Goal: Task Accomplishment & Management: Use online tool/utility

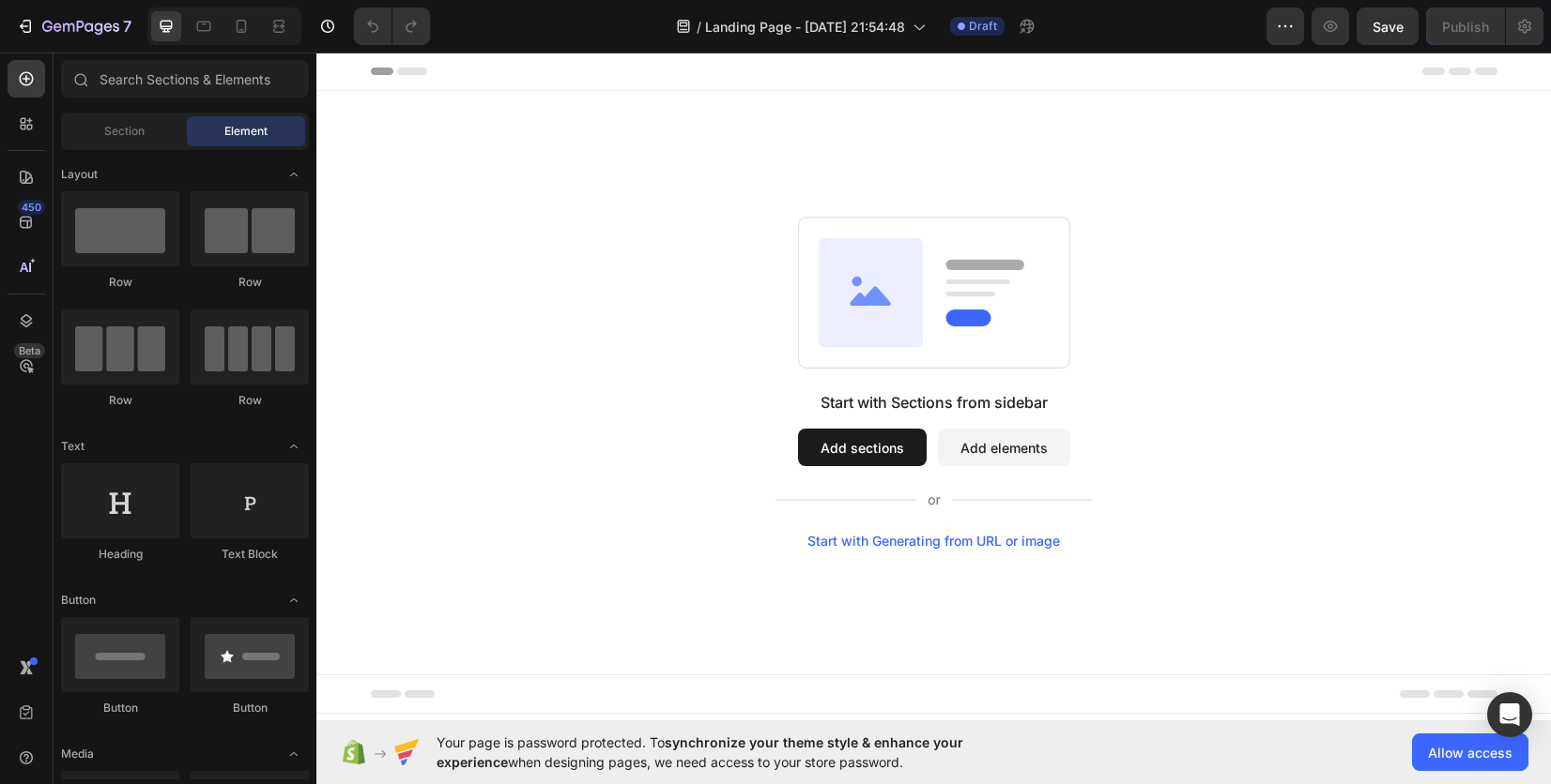
click at [849, 464] on button "Add sections" at bounding box center [862, 448] width 129 height 38
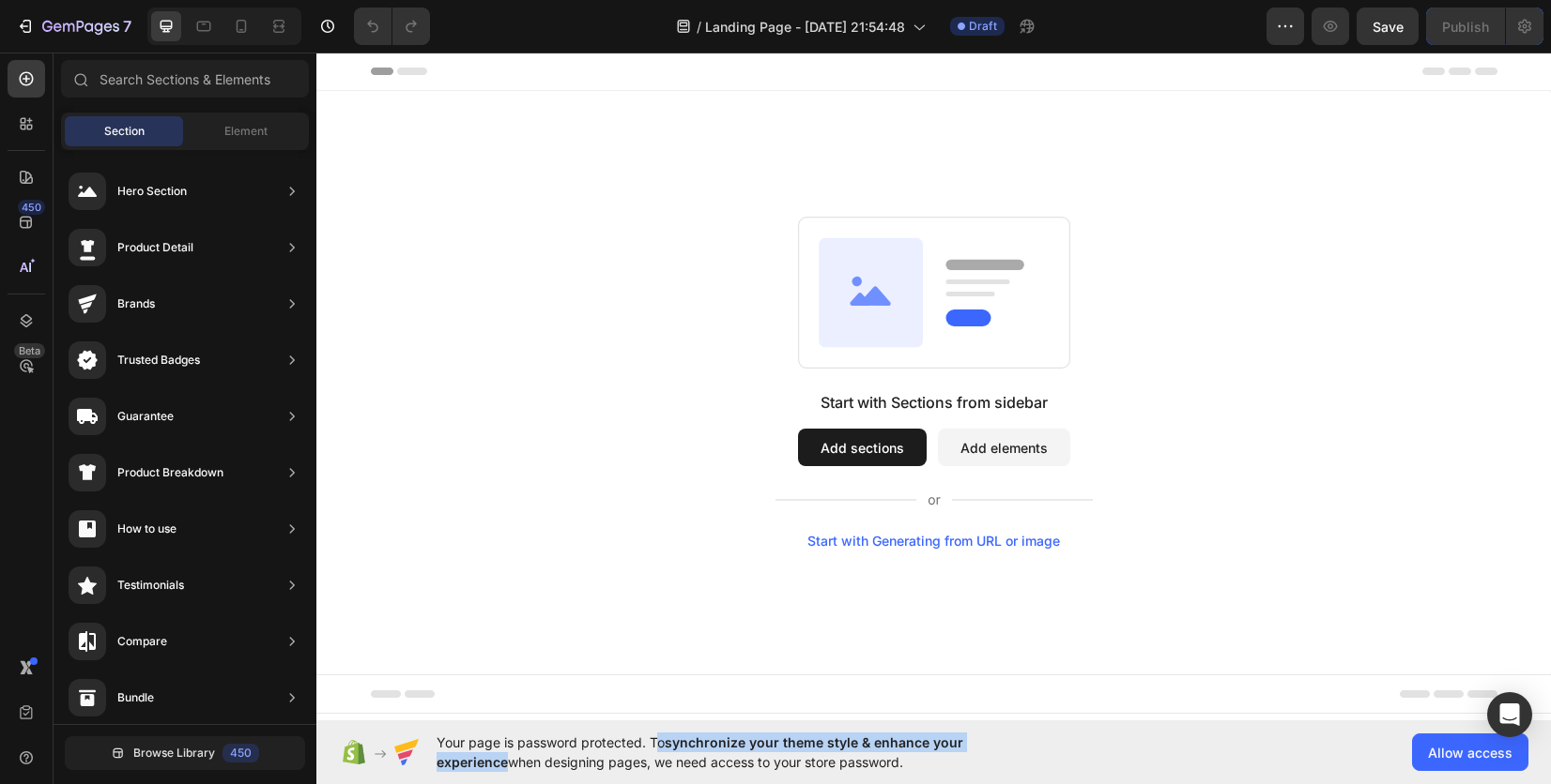
drag, startPoint x: 651, startPoint y: 742, endPoint x: 1195, endPoint y: 726, distance: 544.2
click at [1195, 726] on div "Your page is password protected. To synchronize your theme style & enhance your…" at bounding box center [933, 753] width 1235 height 64
copy span "To synchronize your theme style & enhance your experience"
click at [900, 768] on span "Your page is password protected. To synchronize your theme style & enhance your…" at bounding box center [736, 753] width 600 height 40
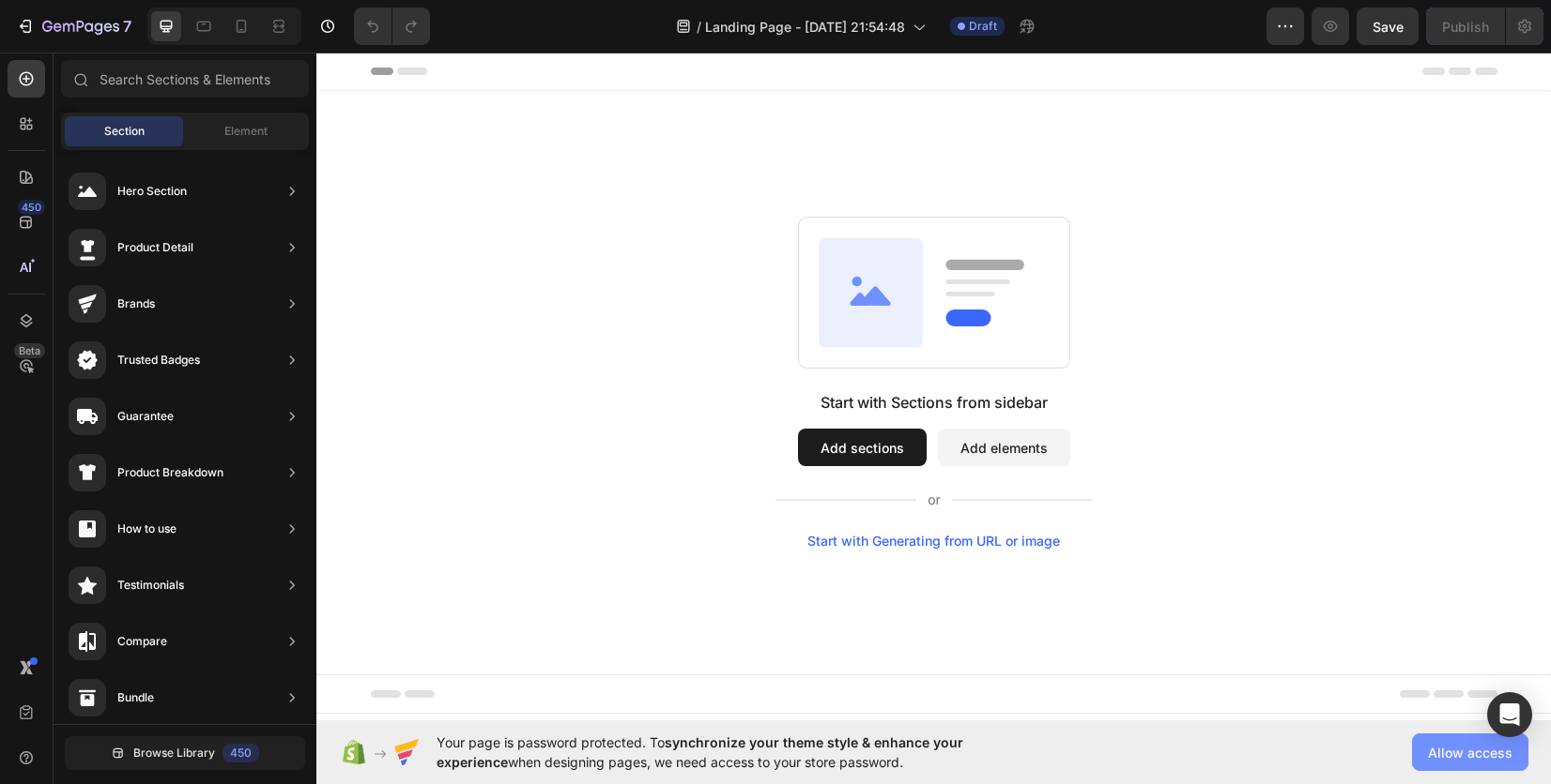
click at [1418, 749] on button "Allow access" at bounding box center [1470, 753] width 117 height 38
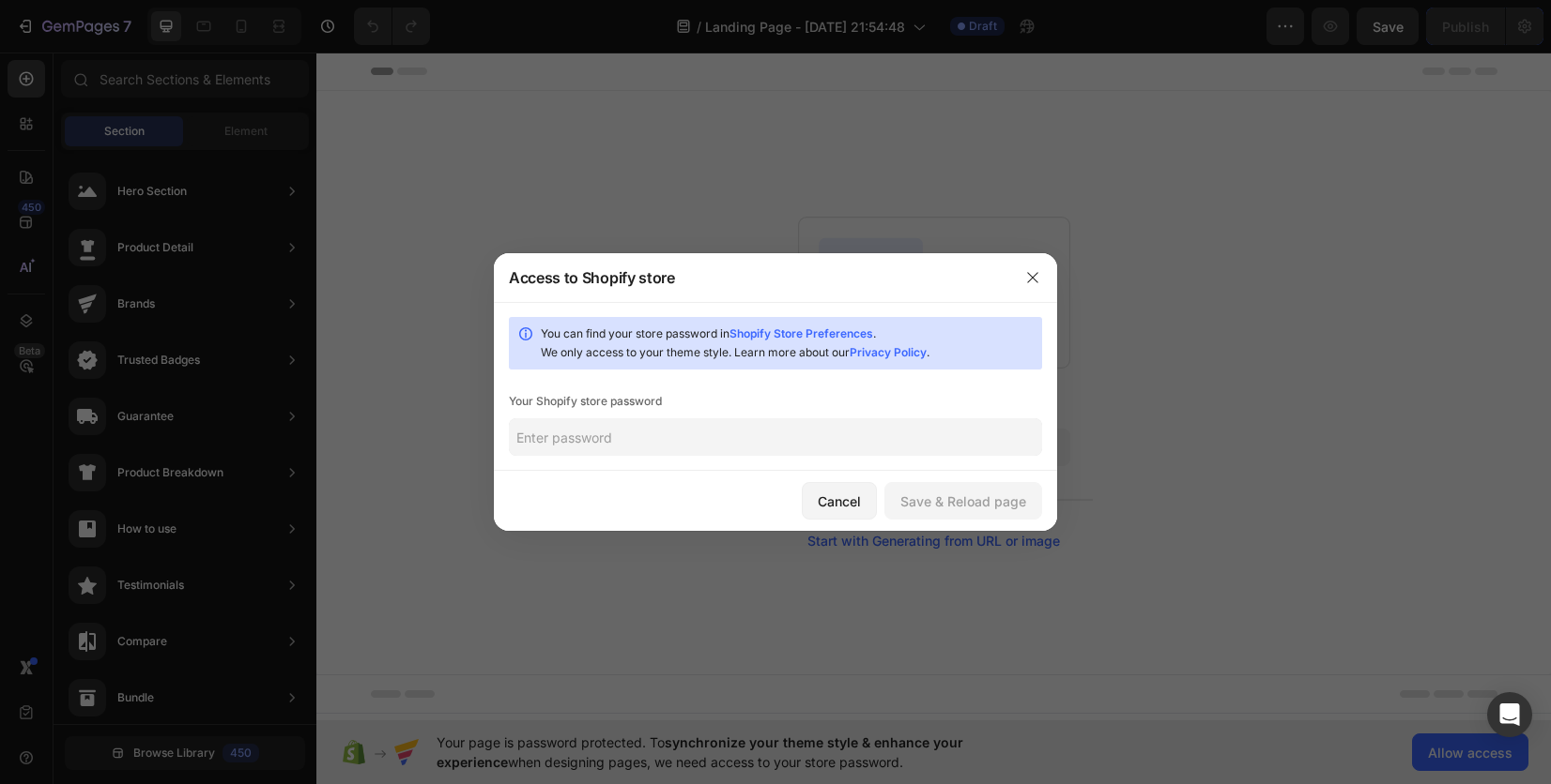
click at [760, 445] on input "text" at bounding box center [776, 438] width 533 height 38
click at [947, 483] on button "Save & Reload page" at bounding box center [963, 502] width 158 height 38
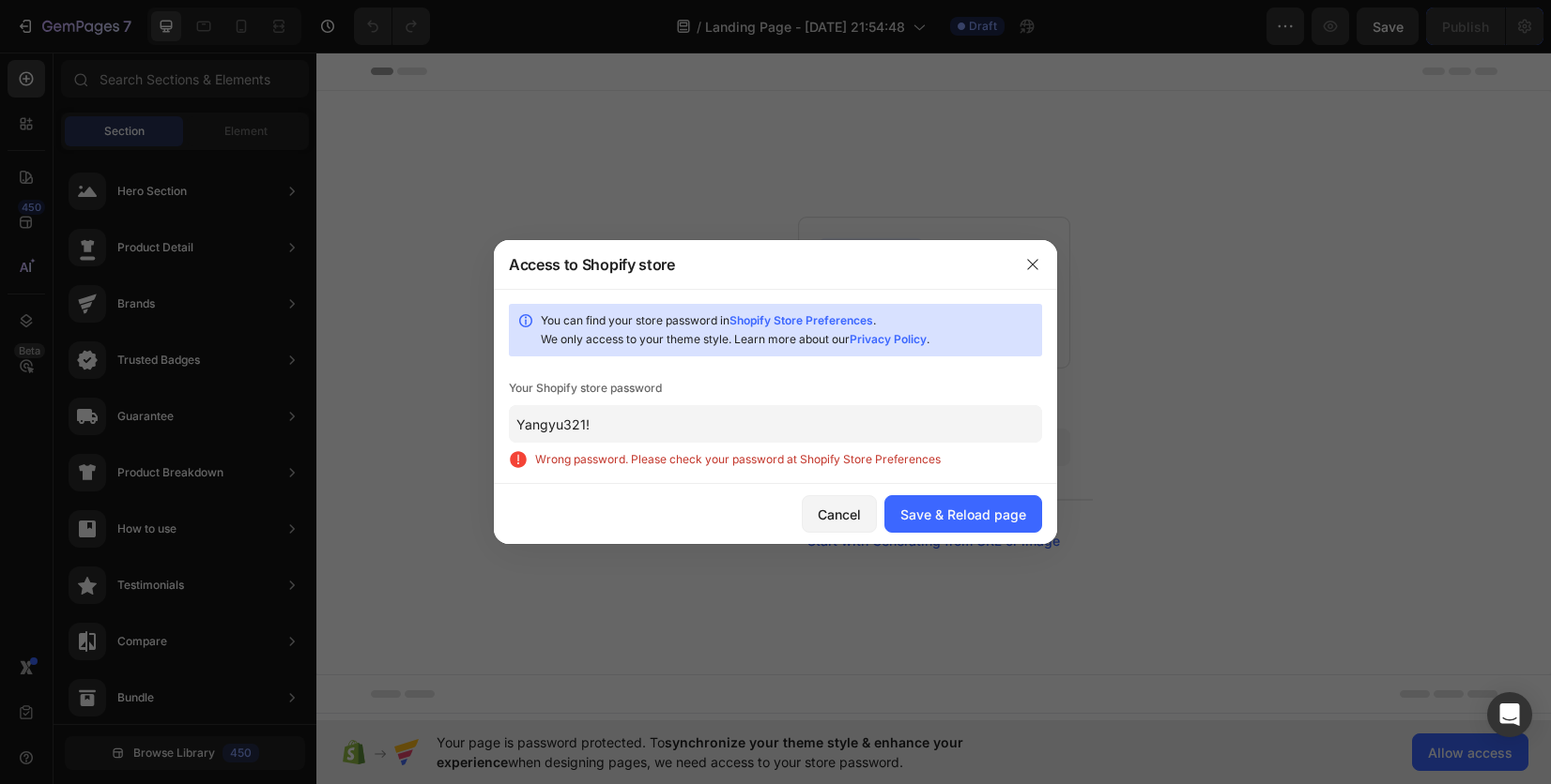
click at [776, 319] on link "Shopify Store Preferences" at bounding box center [801, 320] width 144 height 14
click at [684, 430] on input "Yangyu321!" at bounding box center [776, 424] width 533 height 38
paste input "yohwha"
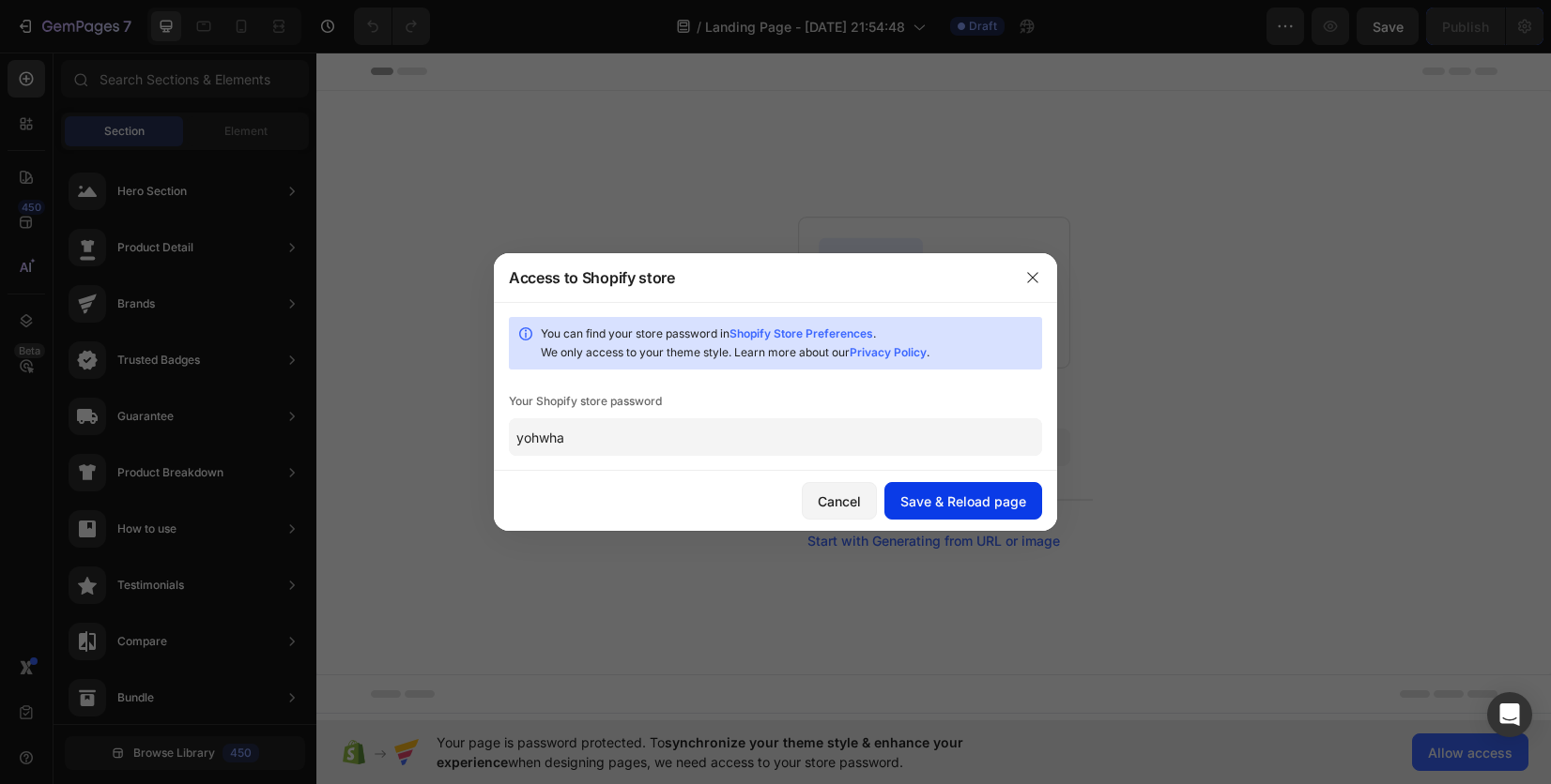
type input "yohwha"
click at [945, 493] on div "Save & Reload page" at bounding box center [963, 502] width 126 height 20
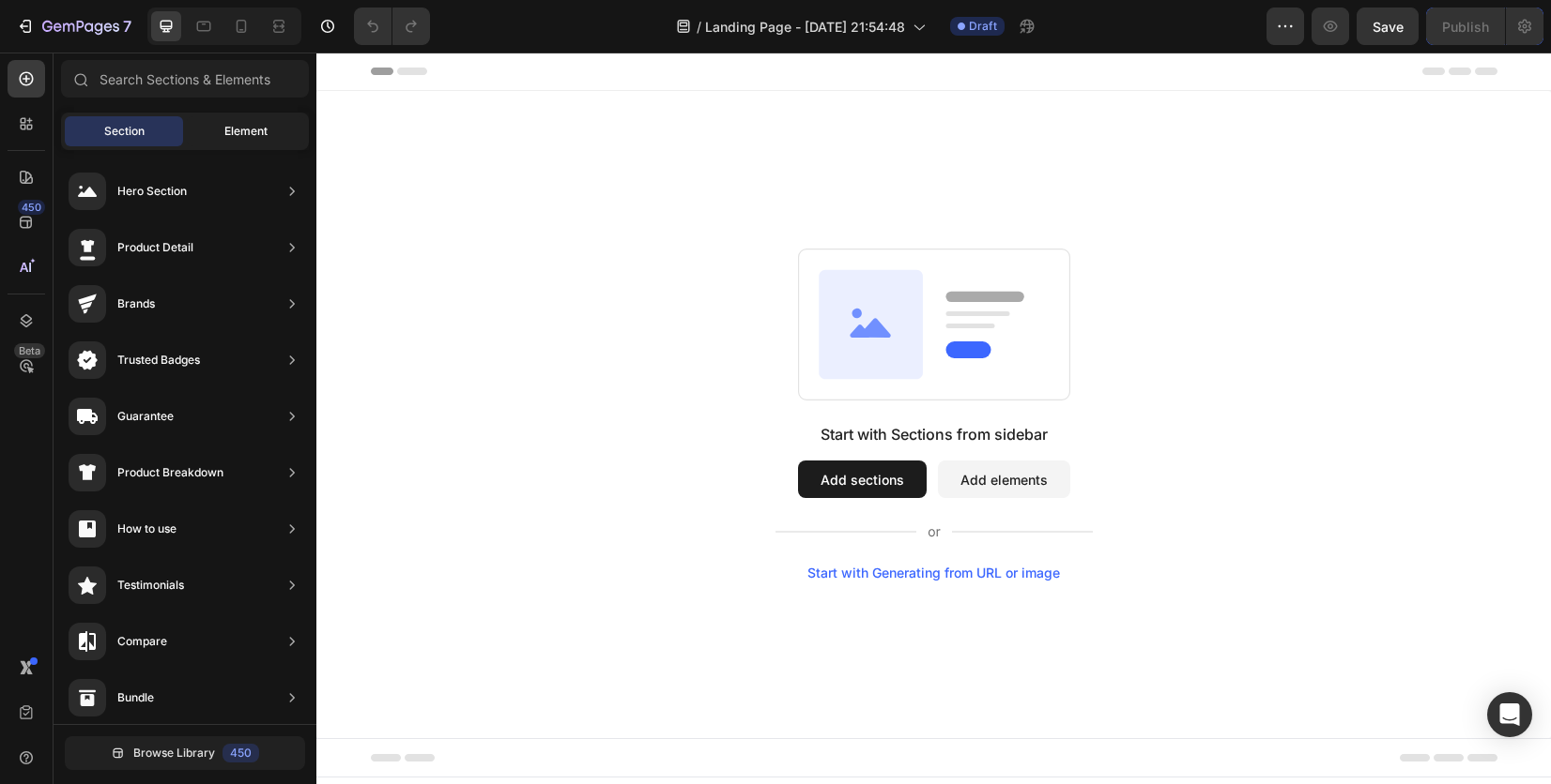
click at [260, 129] on span "Element" at bounding box center [246, 131] width 43 height 17
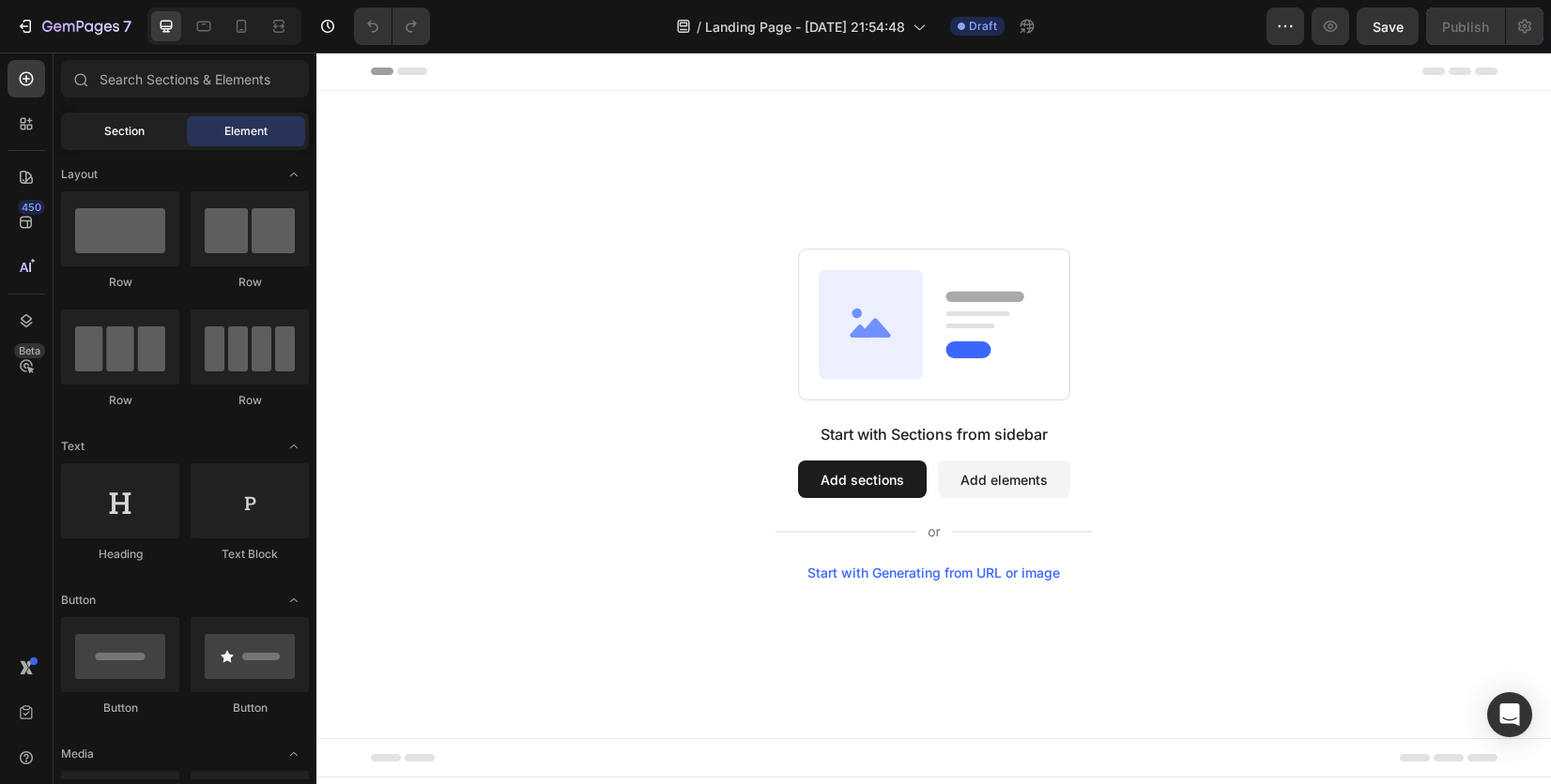
click at [151, 131] on div "Section" at bounding box center [124, 132] width 119 height 30
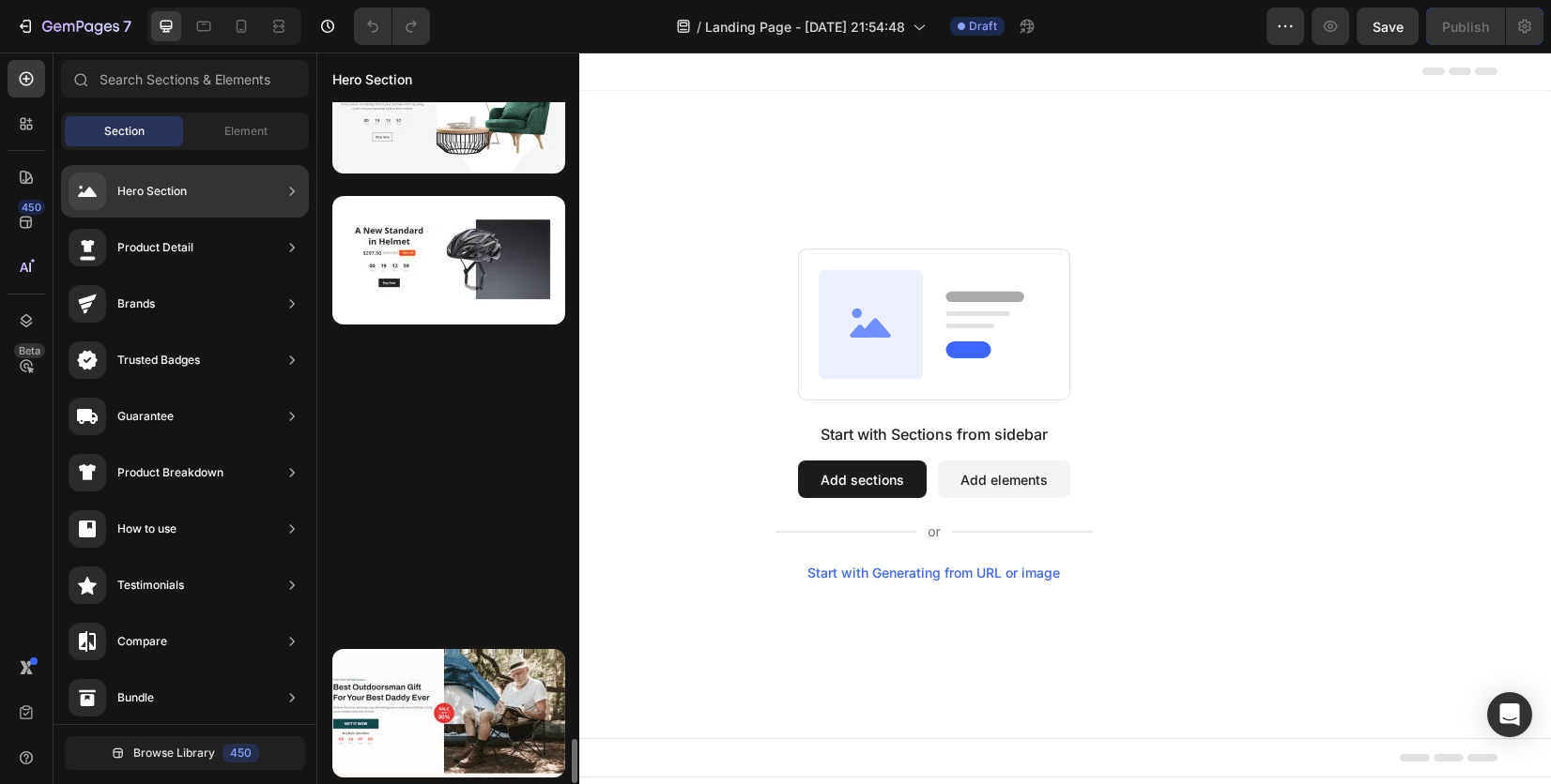
scroll to position [63, 0]
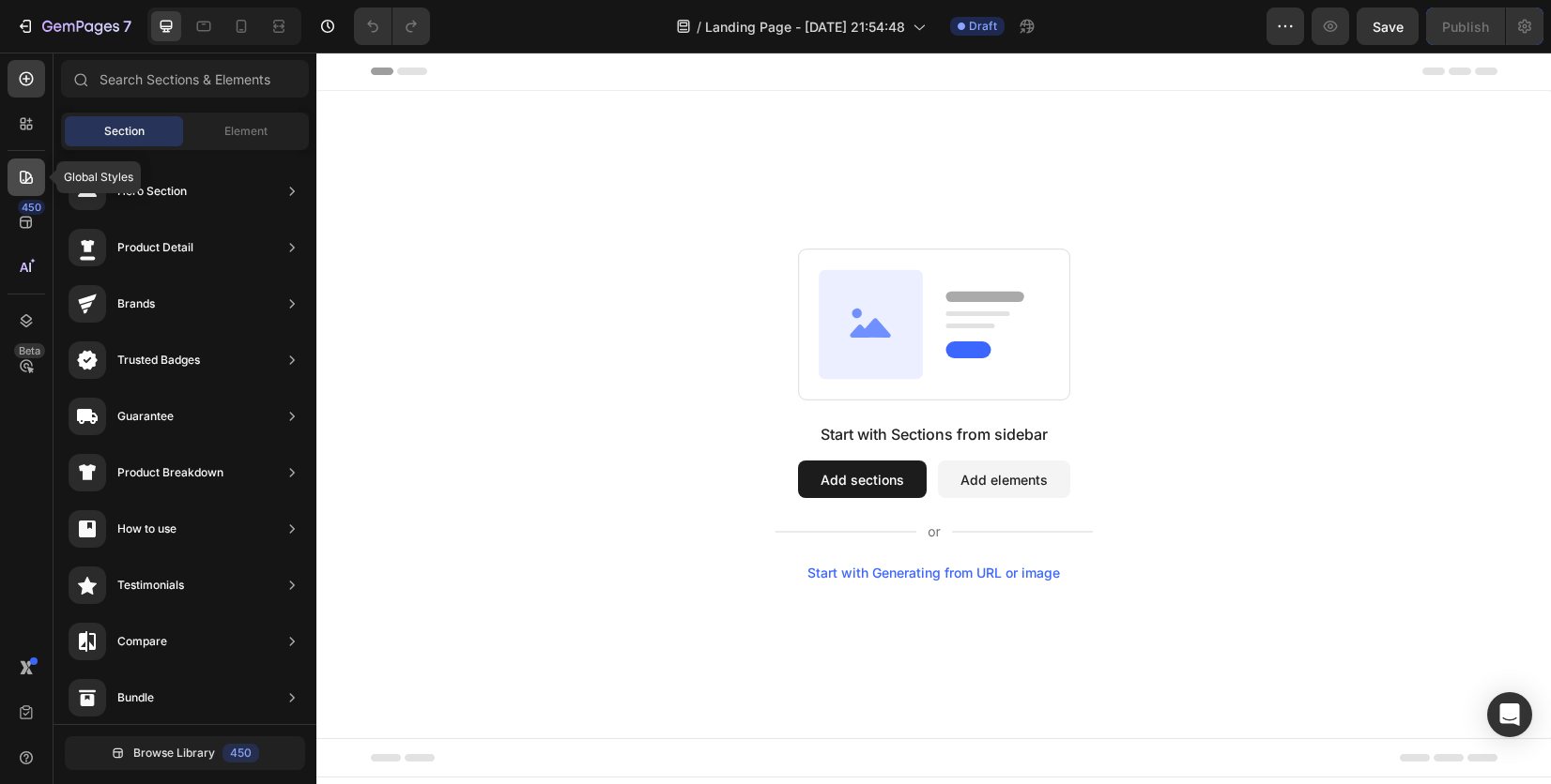
click at [32, 169] on icon at bounding box center [26, 177] width 19 height 19
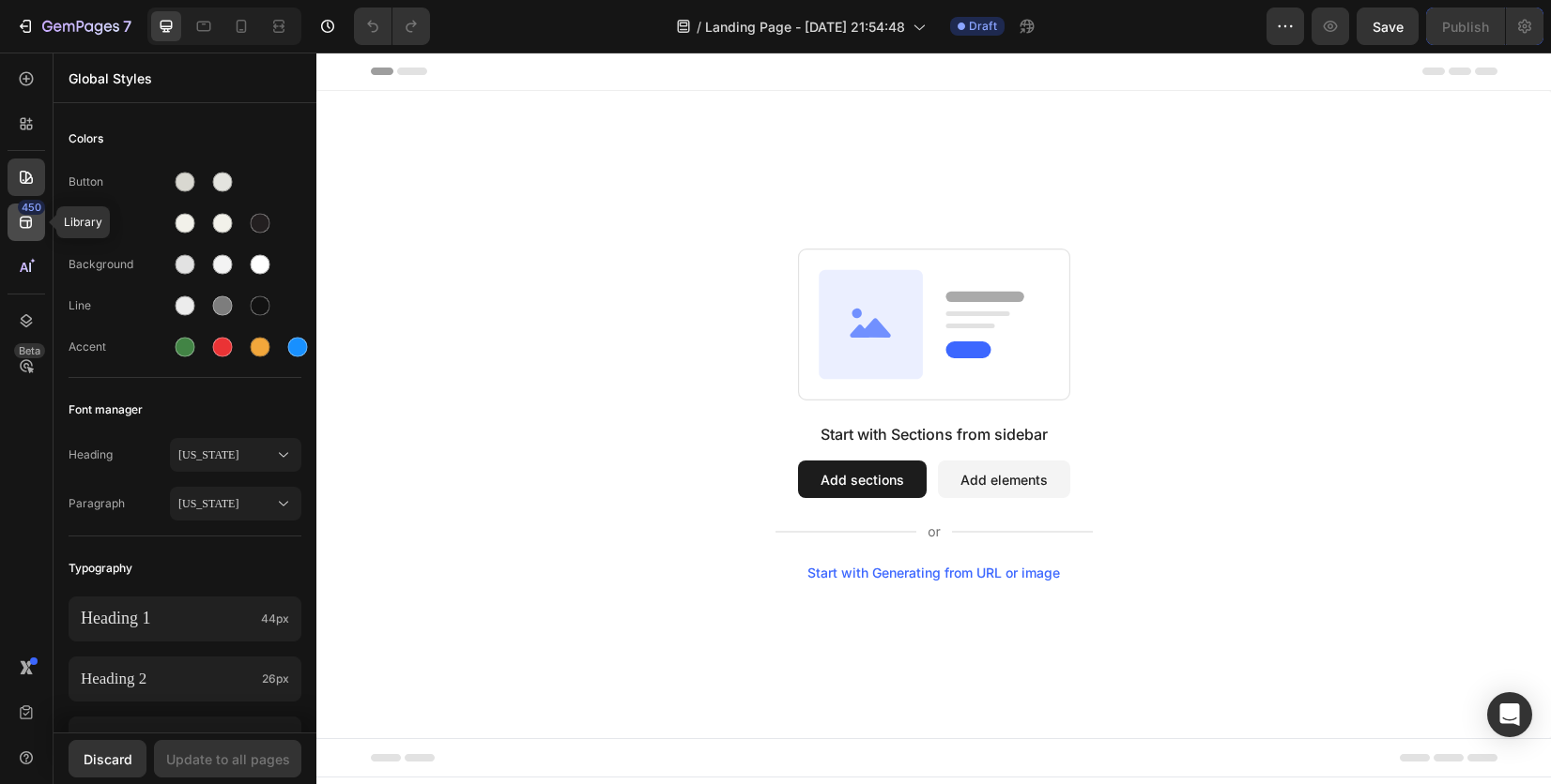
click at [30, 207] on div "450" at bounding box center [31, 206] width 27 height 15
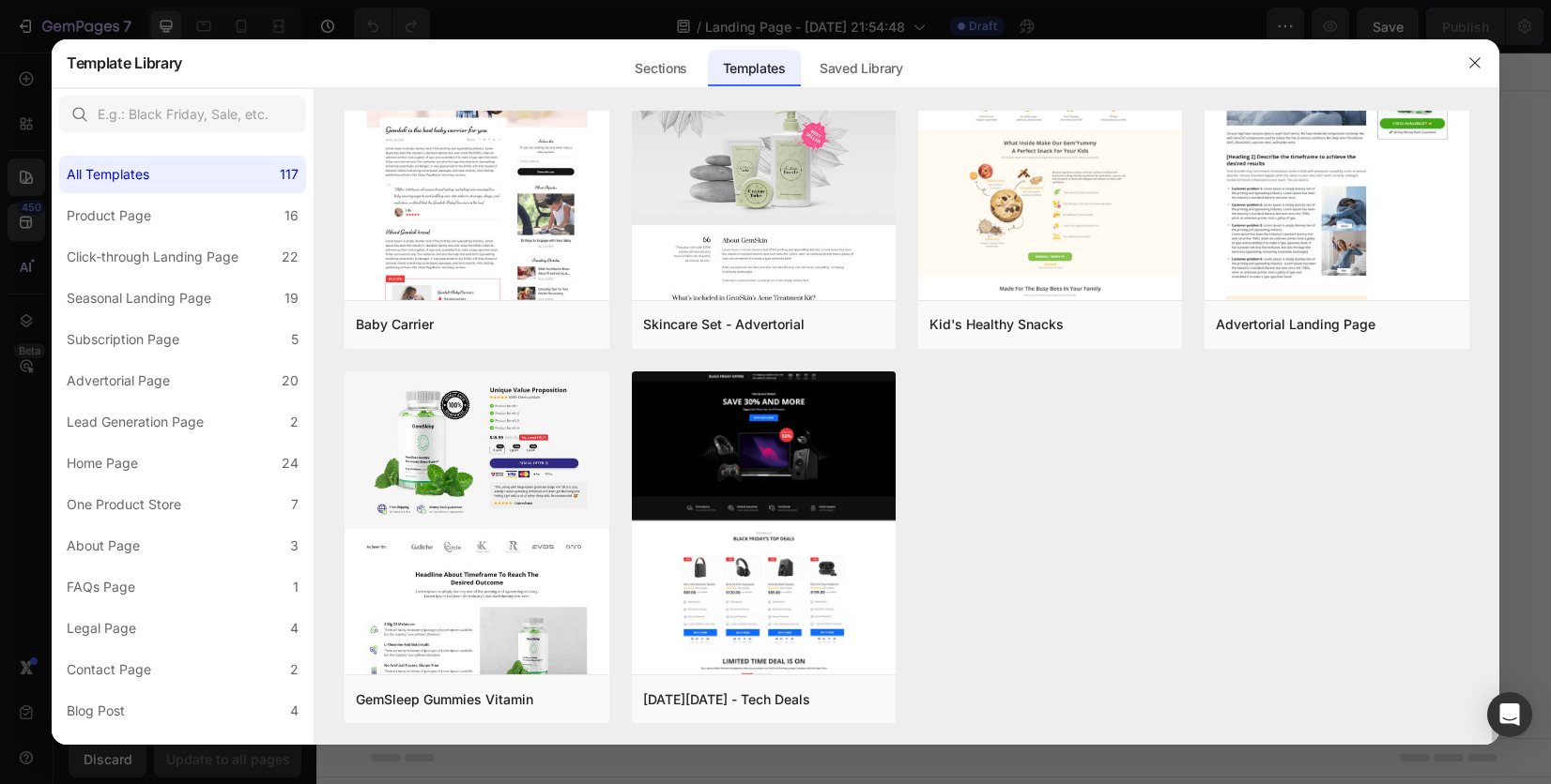
scroll to position [7986, 0]
click at [1478, 64] on icon "button" at bounding box center [1474, 63] width 15 height 15
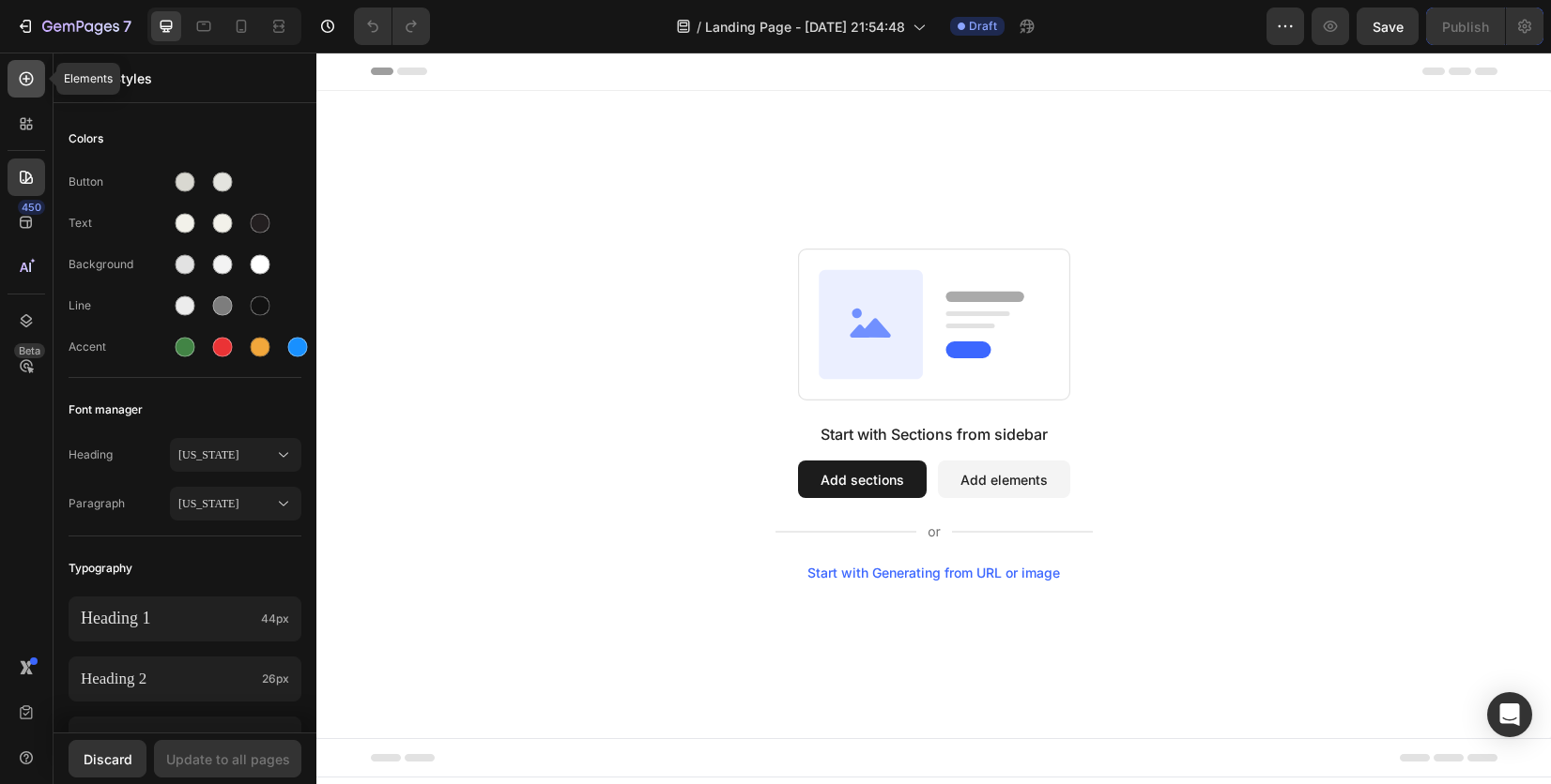
click at [25, 74] on icon at bounding box center [26, 79] width 19 height 19
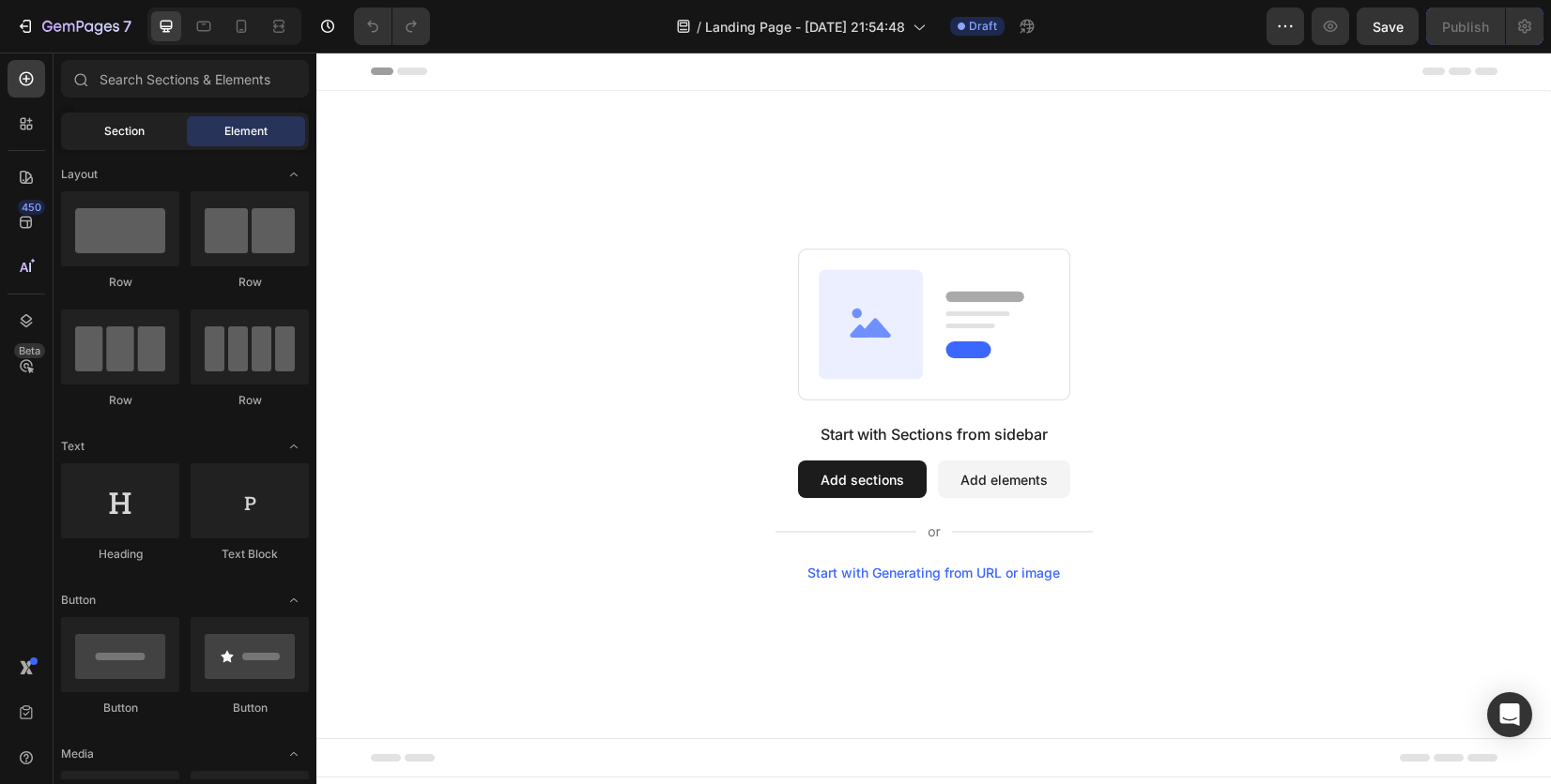
click at [138, 139] on span "Section" at bounding box center [124, 131] width 40 height 17
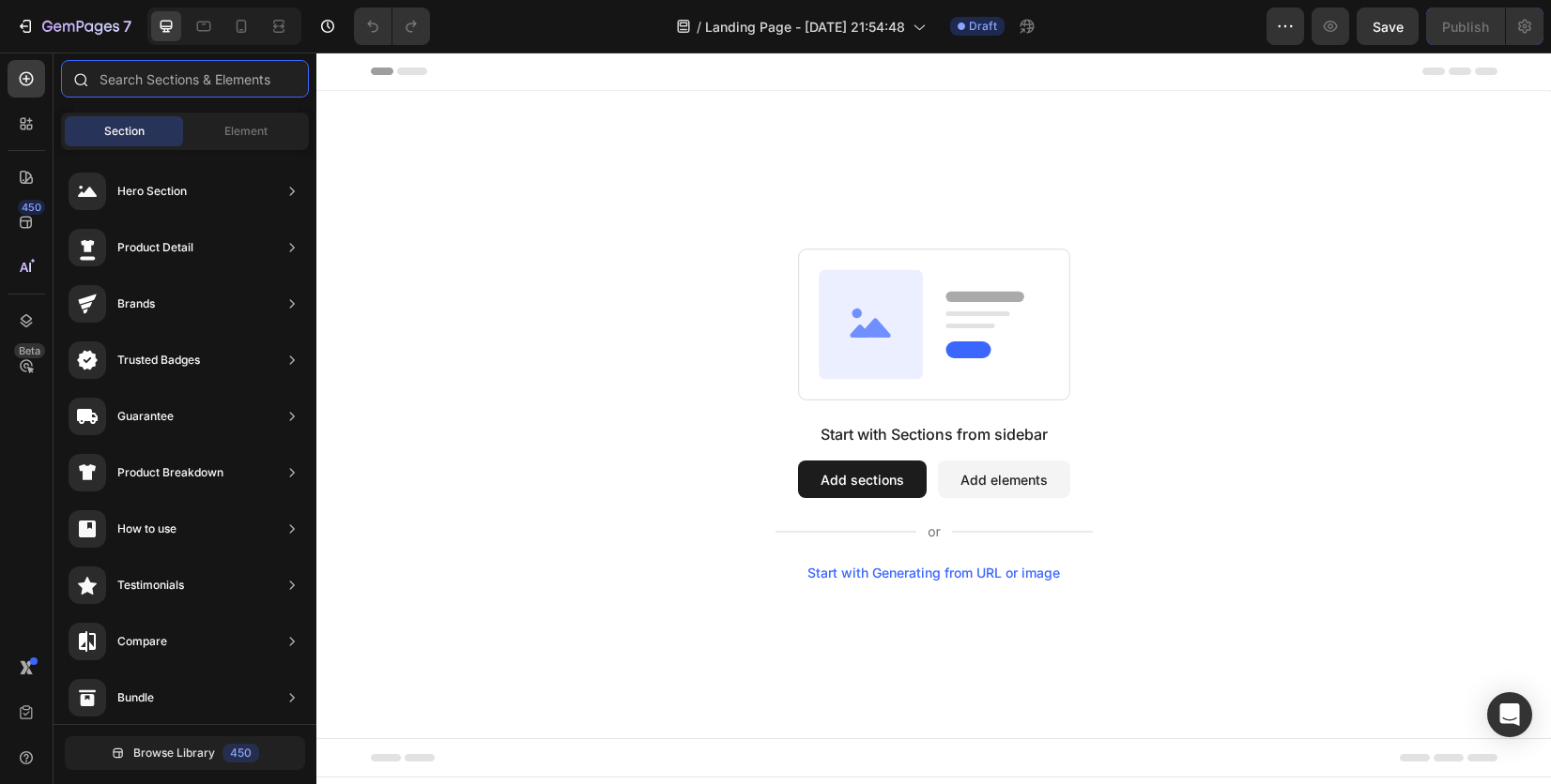
click at [187, 70] on input "text" at bounding box center [185, 79] width 248 height 38
paste input "Whisper"
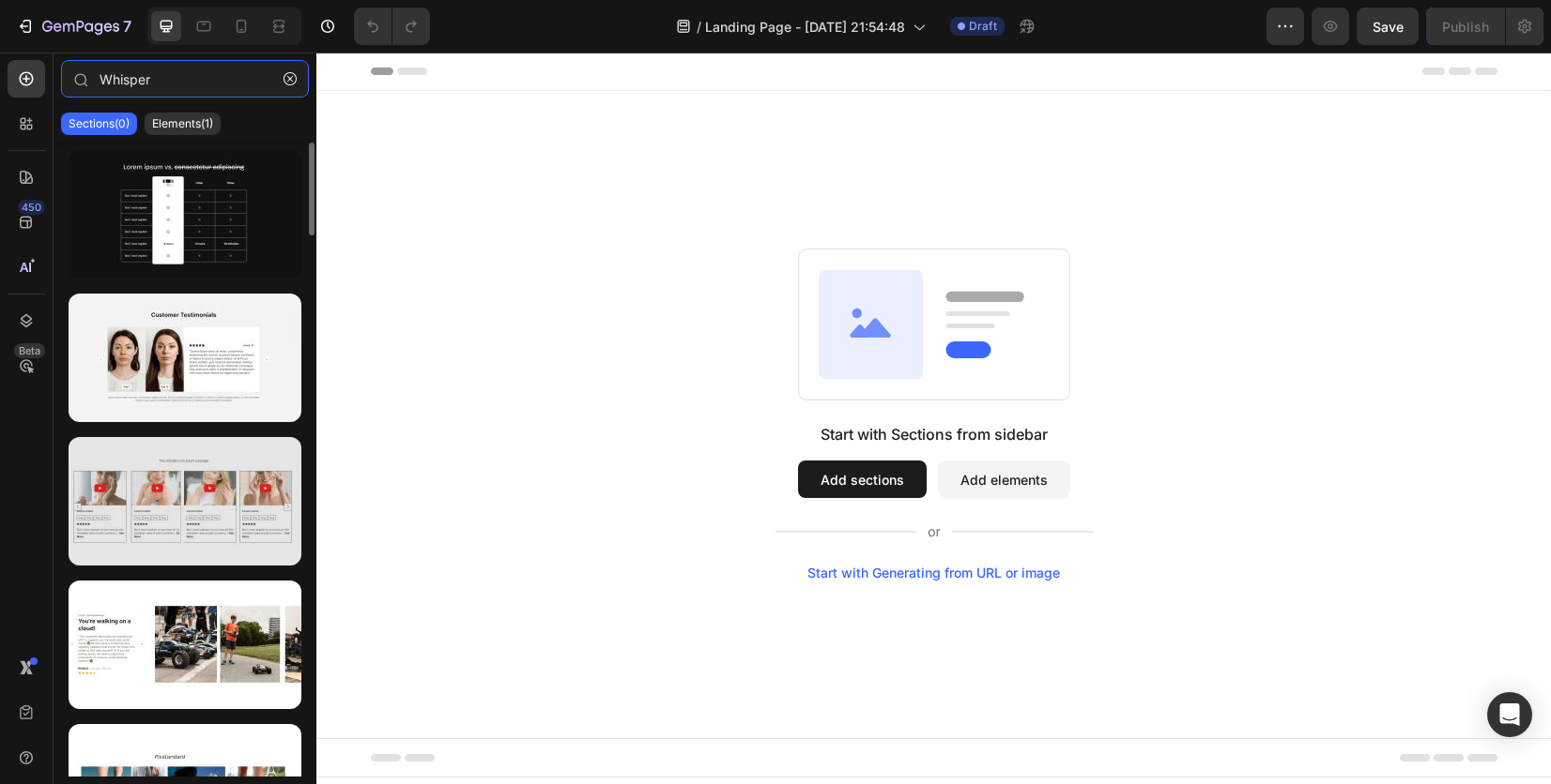
scroll to position [0, 0]
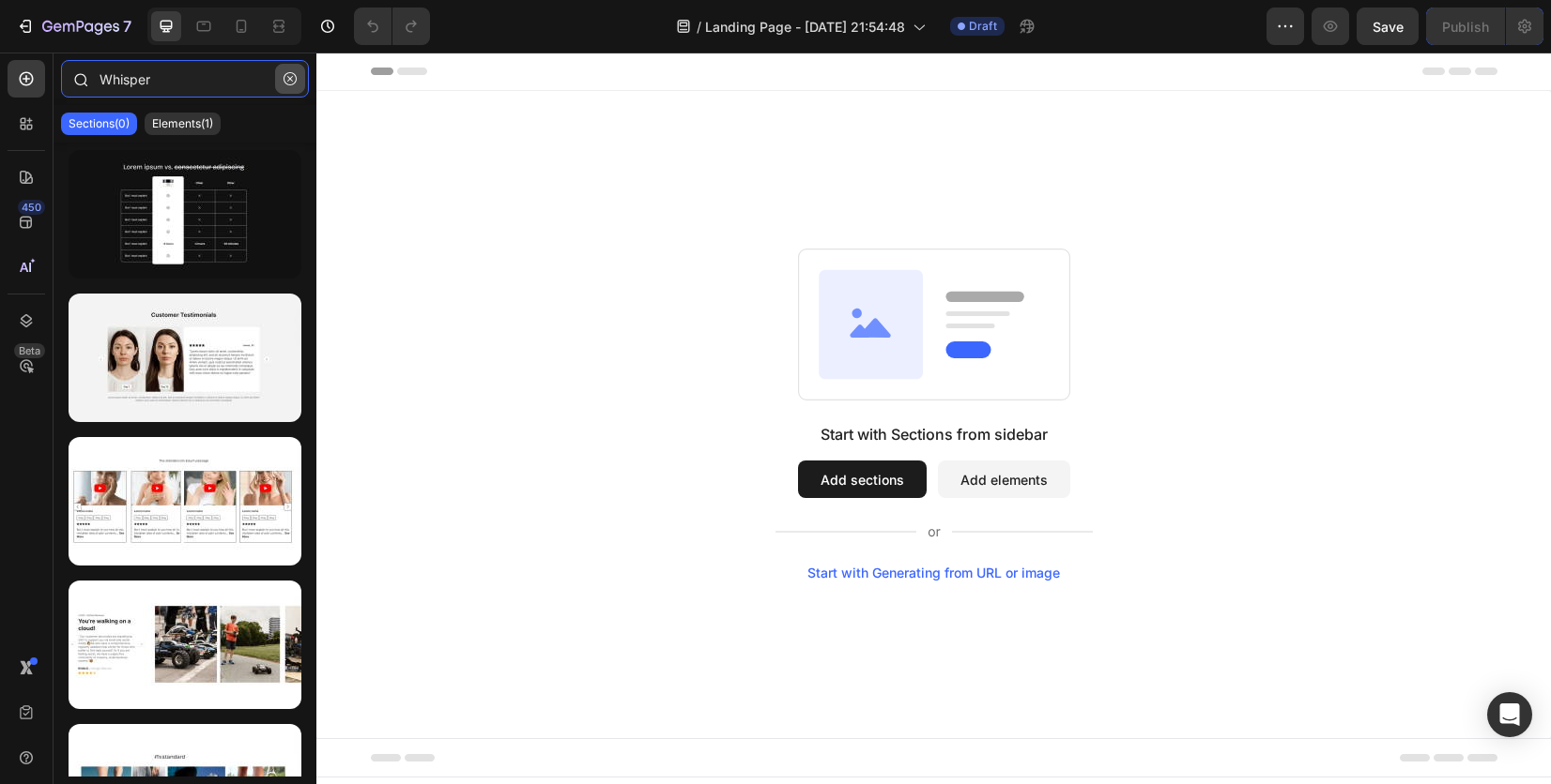
type input "Whisper"
click at [295, 71] on button "button" at bounding box center [290, 79] width 30 height 30
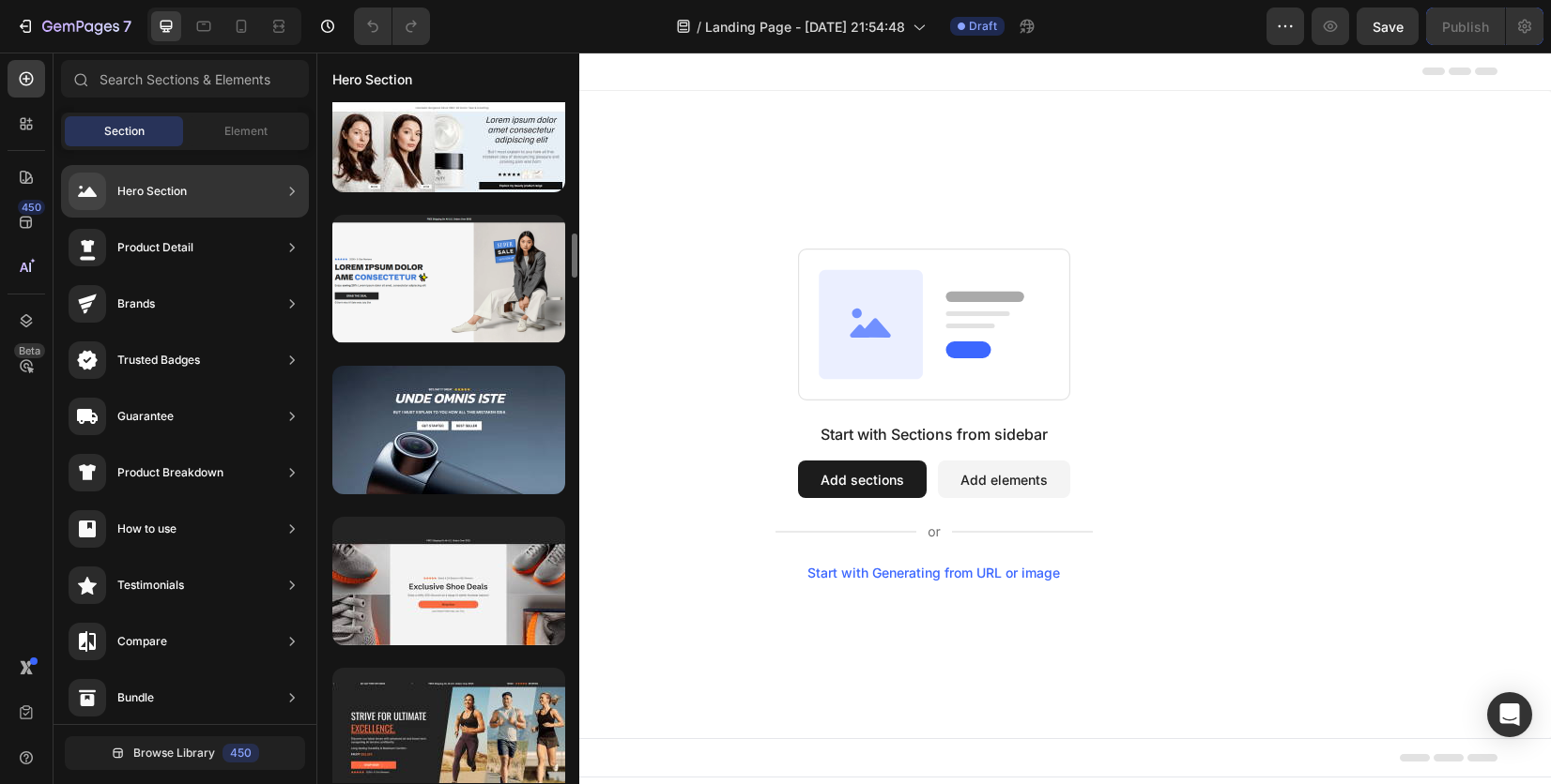
scroll to position [2008, 0]
click at [456, 429] on div at bounding box center [448, 430] width 233 height 129
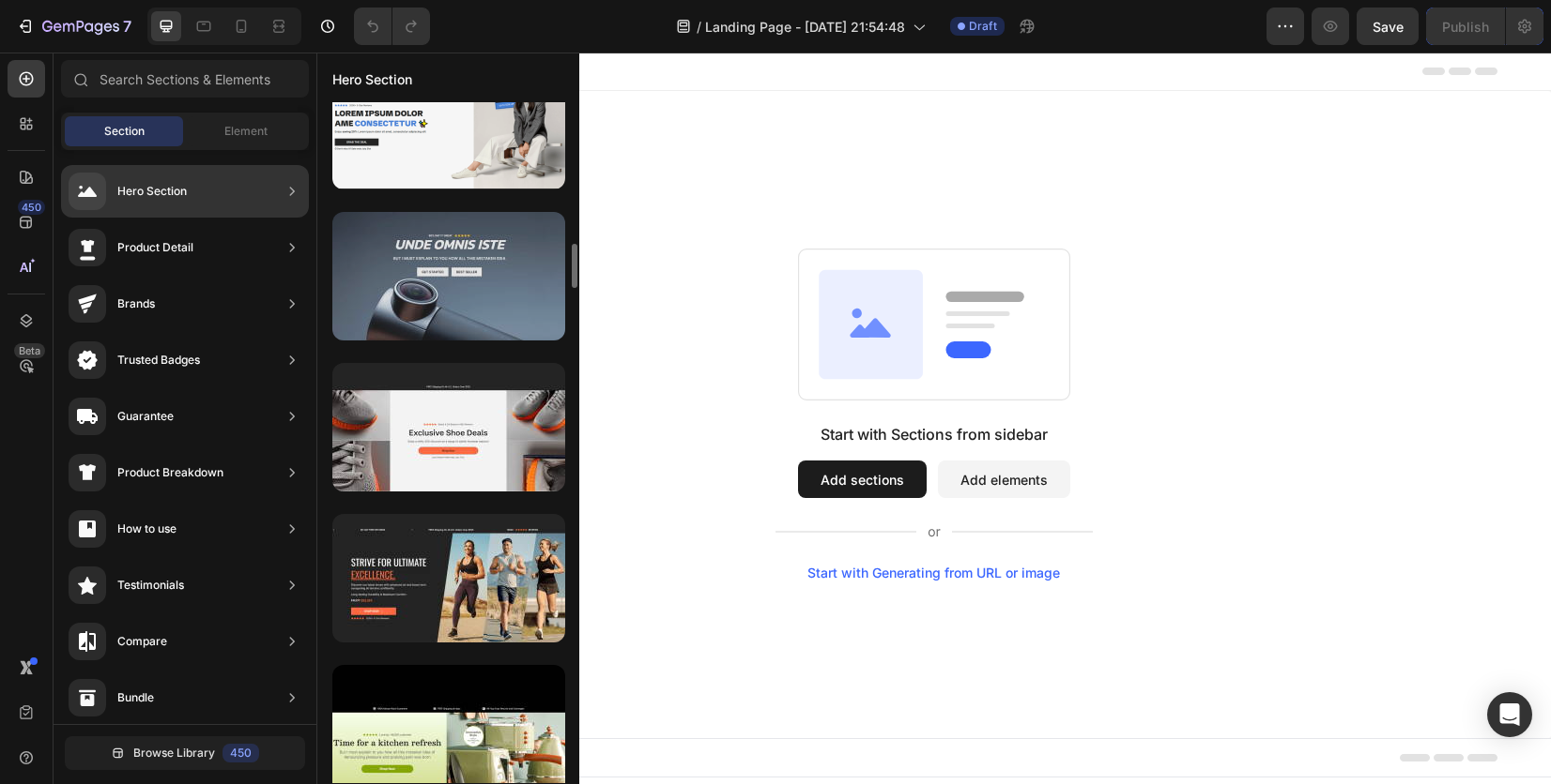
scroll to position [2162, 0]
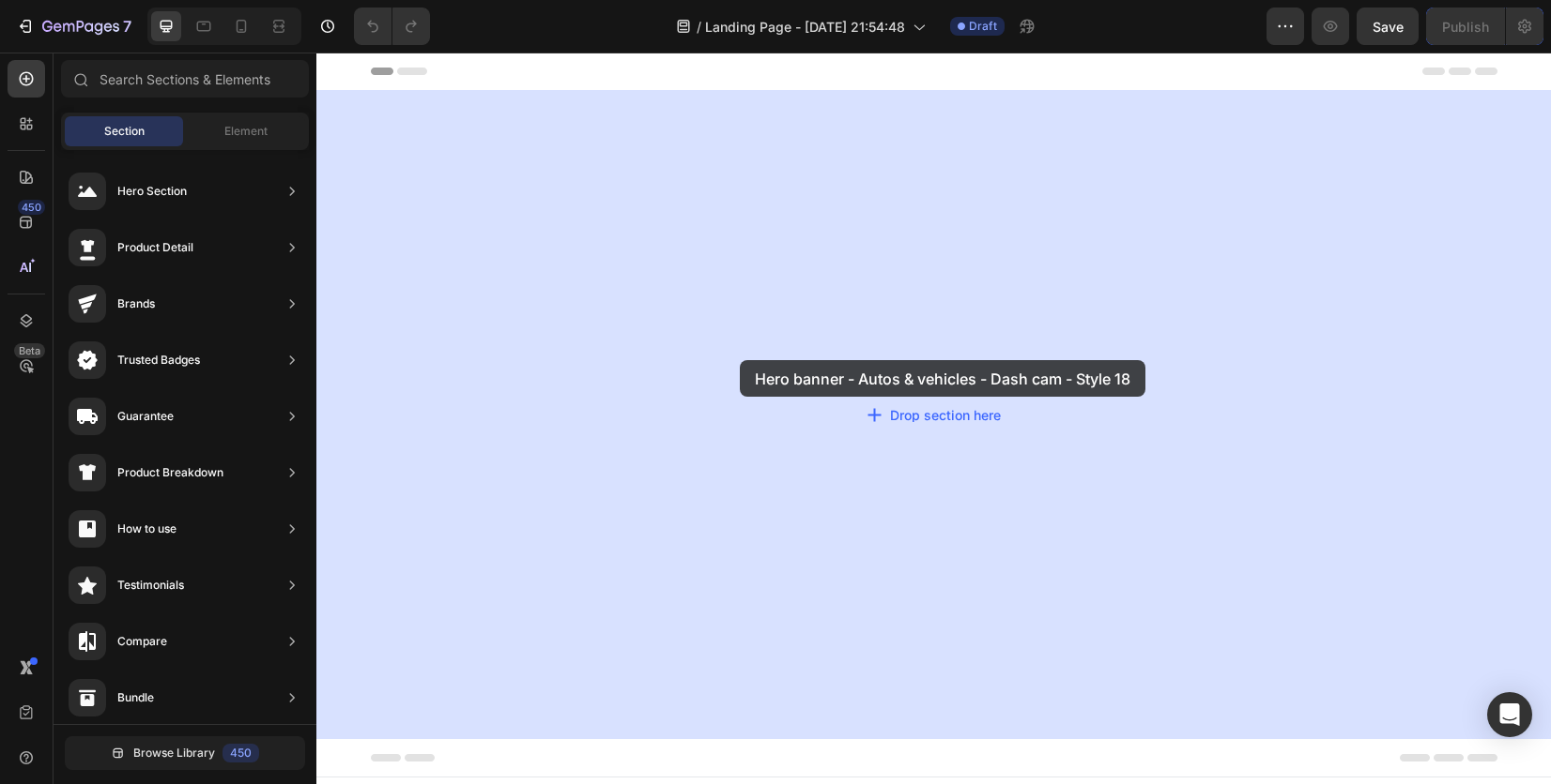
drag, startPoint x: 805, startPoint y: 336, endPoint x: 740, endPoint y: 360, distance: 69.3
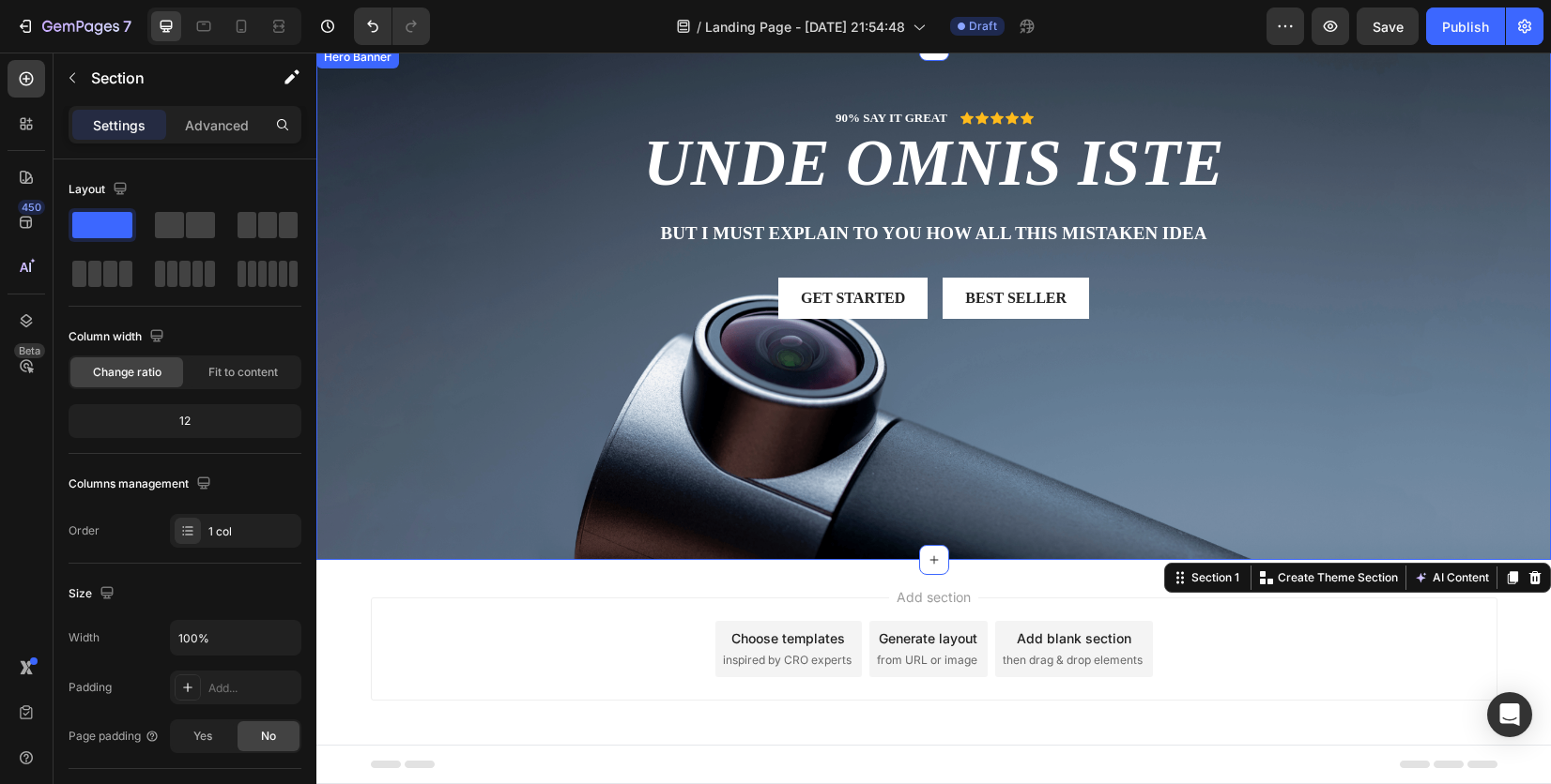
scroll to position [0, 0]
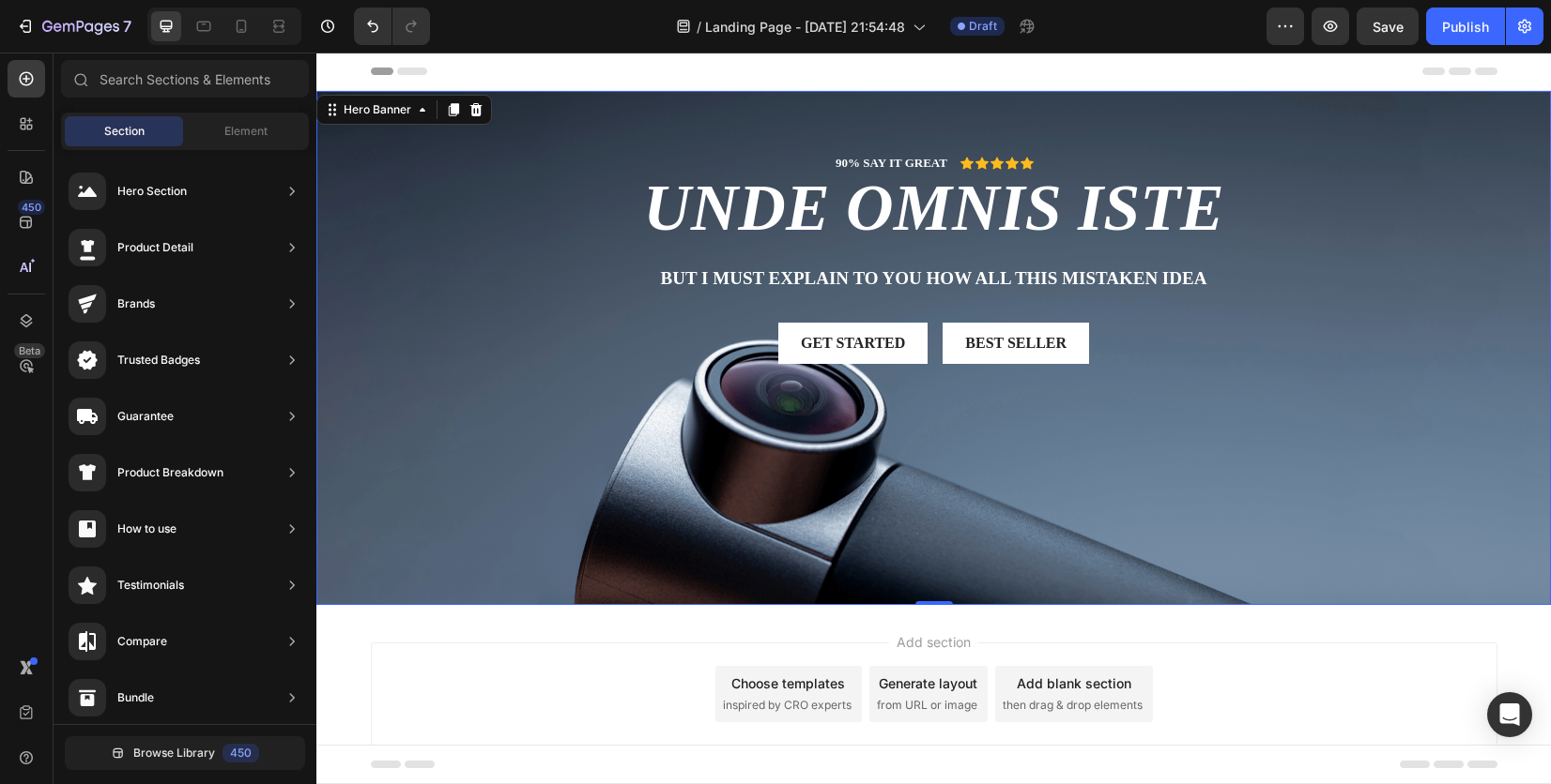
click at [484, 677] on div "Add section Choose templates inspired by CRO experts Generate layout from URL o…" at bounding box center [934, 693] width 1127 height 103
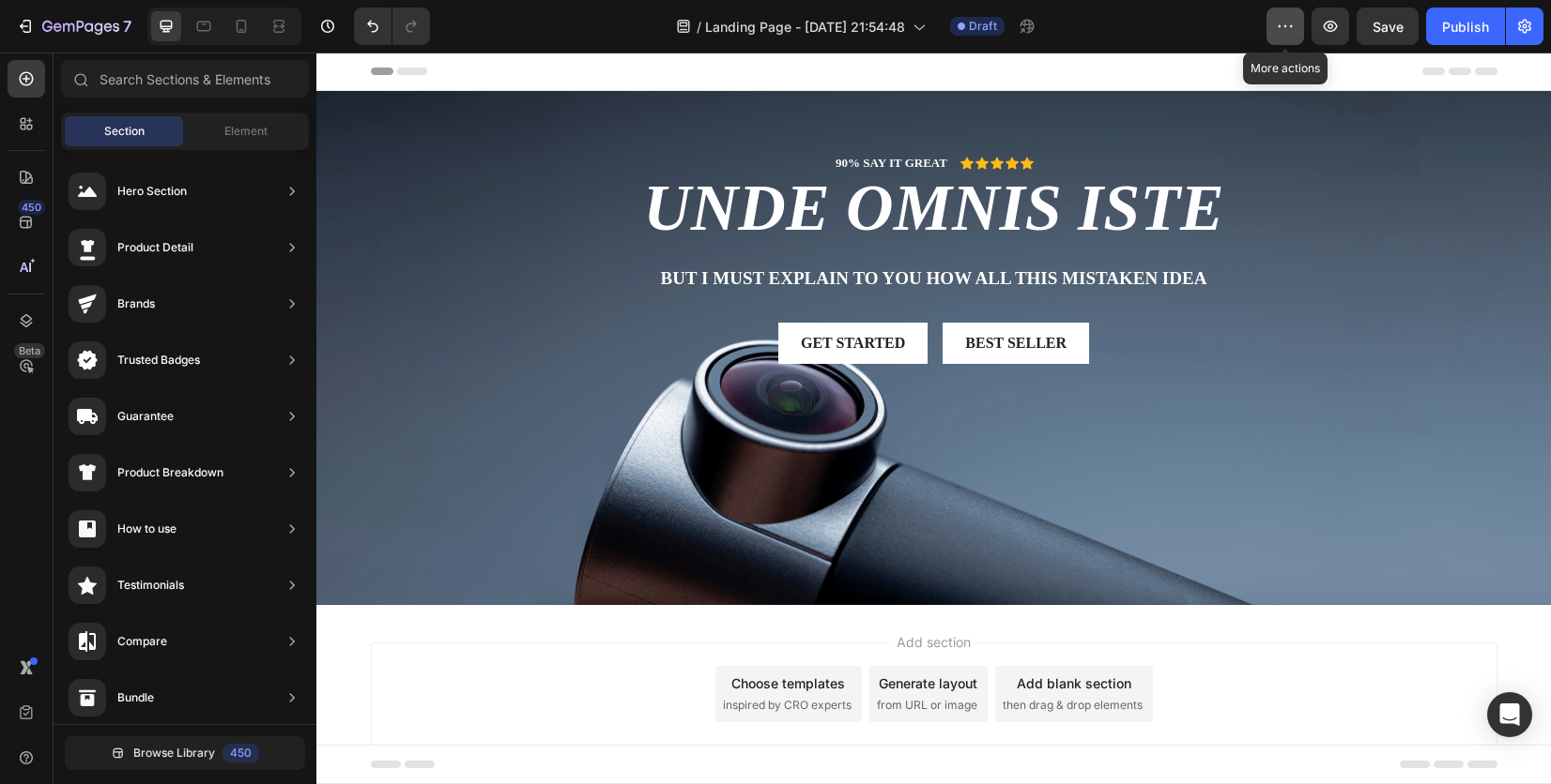
click at [1292, 11] on button "button" at bounding box center [1286, 27] width 38 height 38
click at [35, 28] on div "7" at bounding box center [74, 26] width 116 height 23
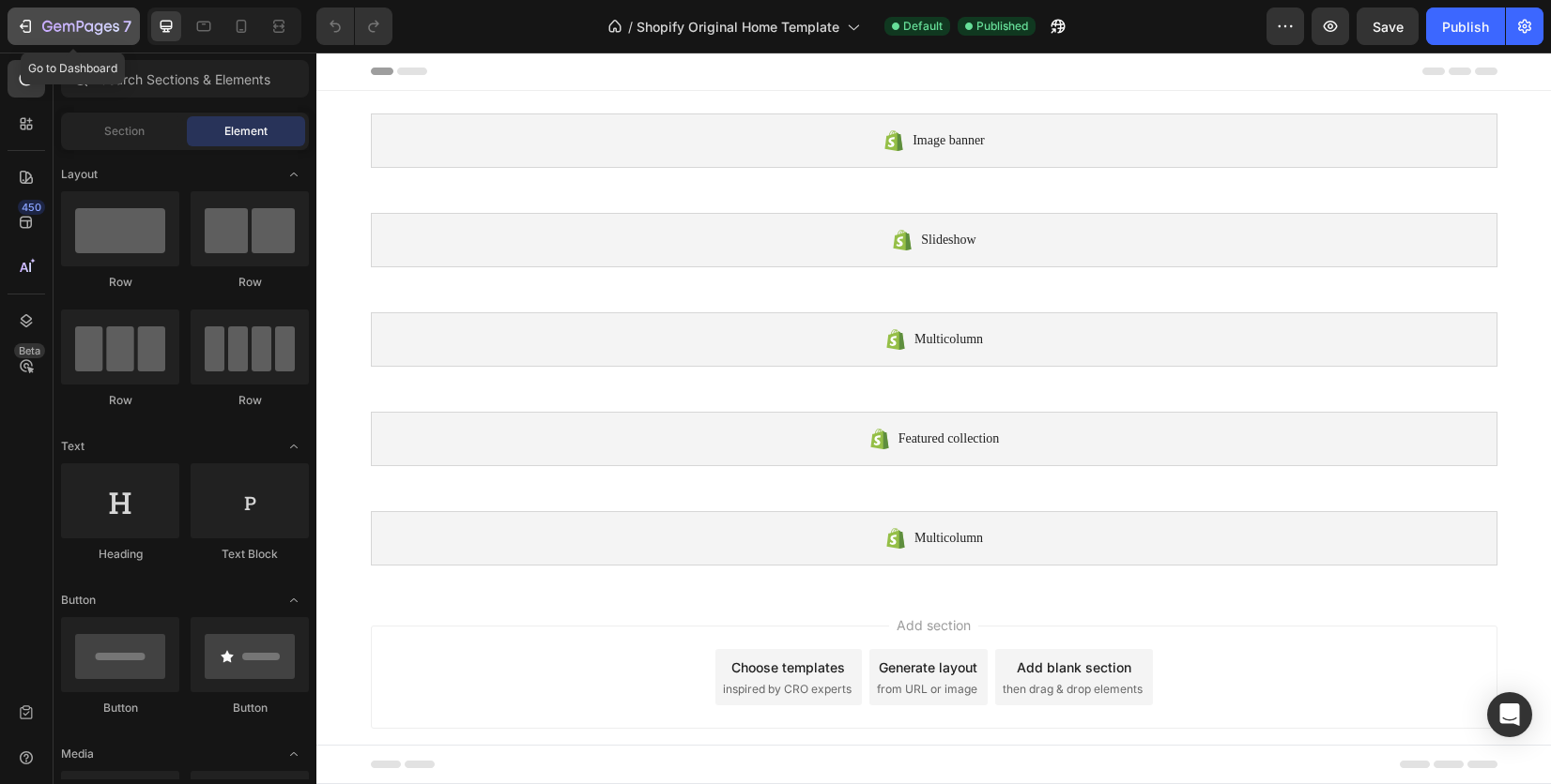
click at [36, 21] on div "7" at bounding box center [74, 26] width 116 height 23
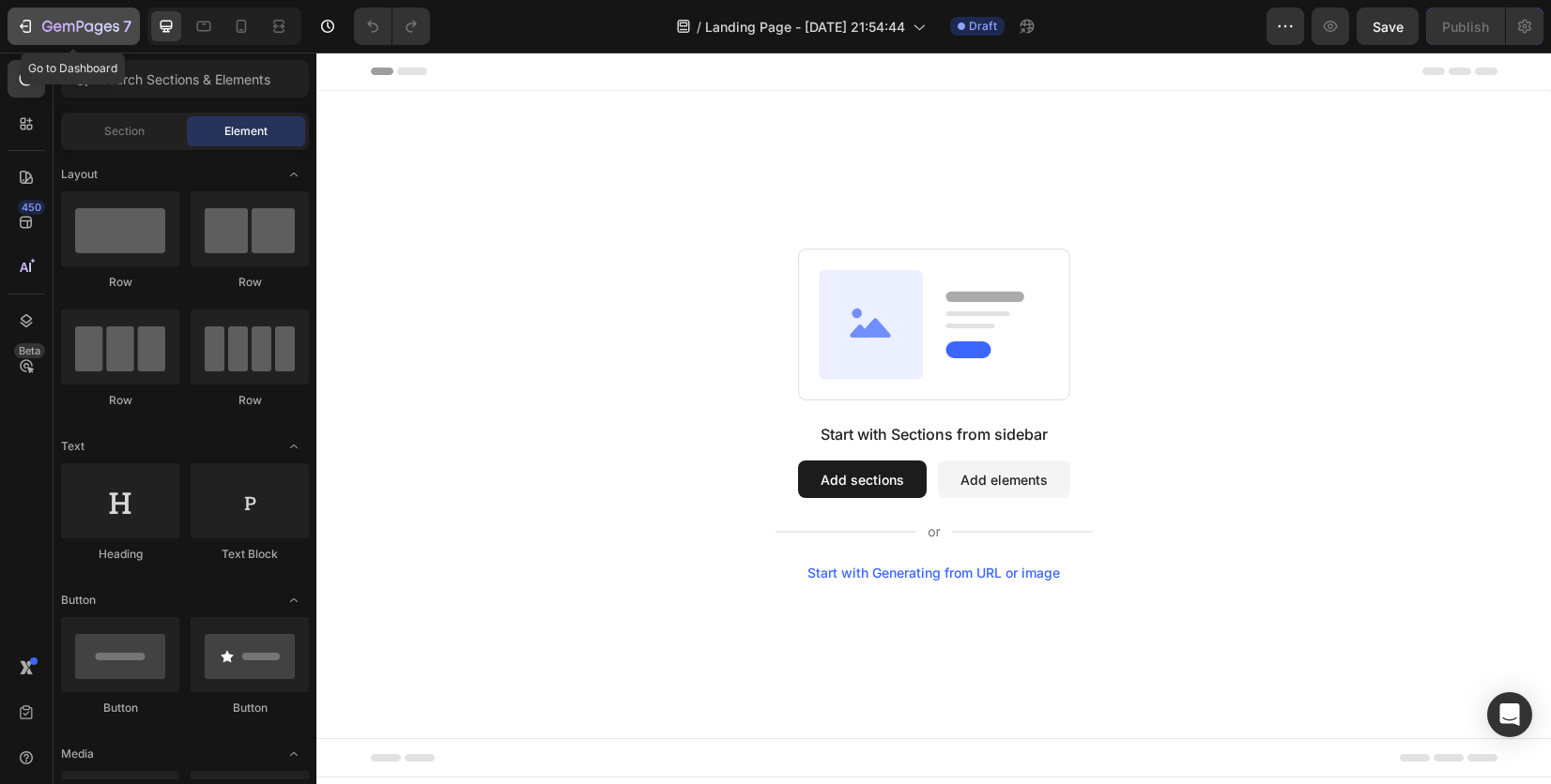
click at [32, 34] on icon "button" at bounding box center [25, 26] width 19 height 19
